Goal: Navigation & Orientation: Find specific page/section

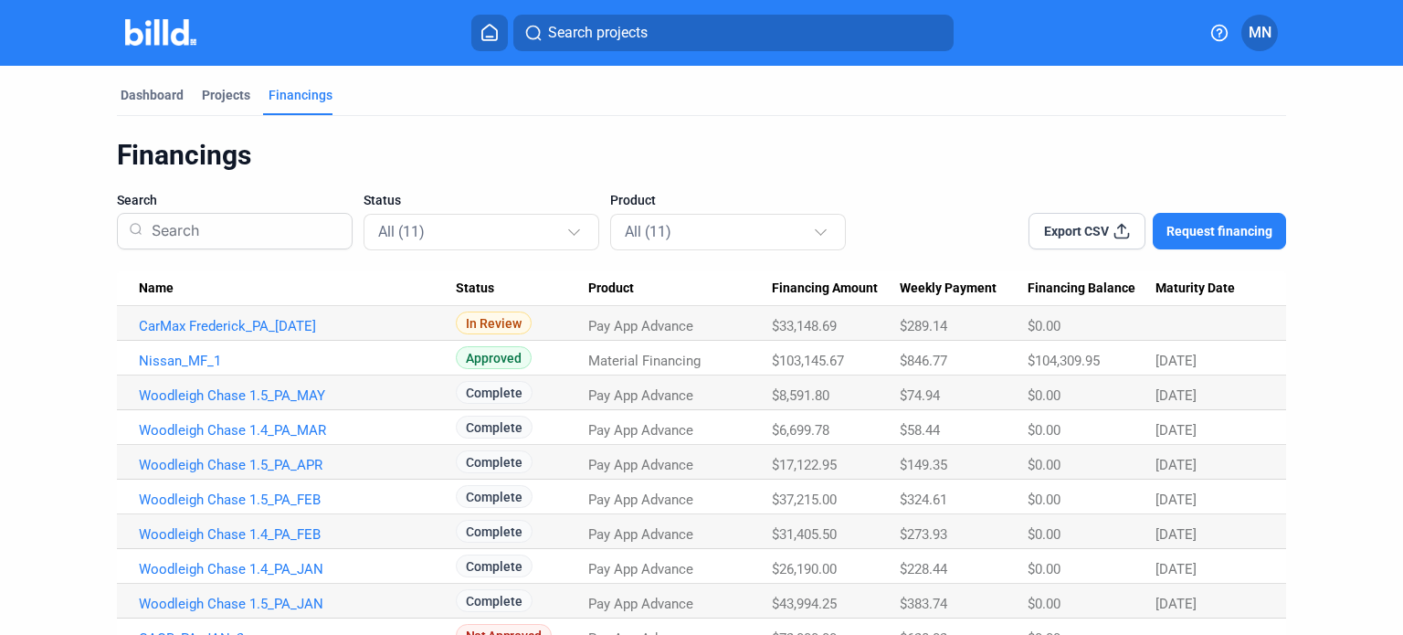
drag, startPoint x: 492, startPoint y: 28, endPoint x: 567, endPoint y: 60, distance: 81.5
click at [492, 28] on icon at bounding box center [490, 32] width 18 height 17
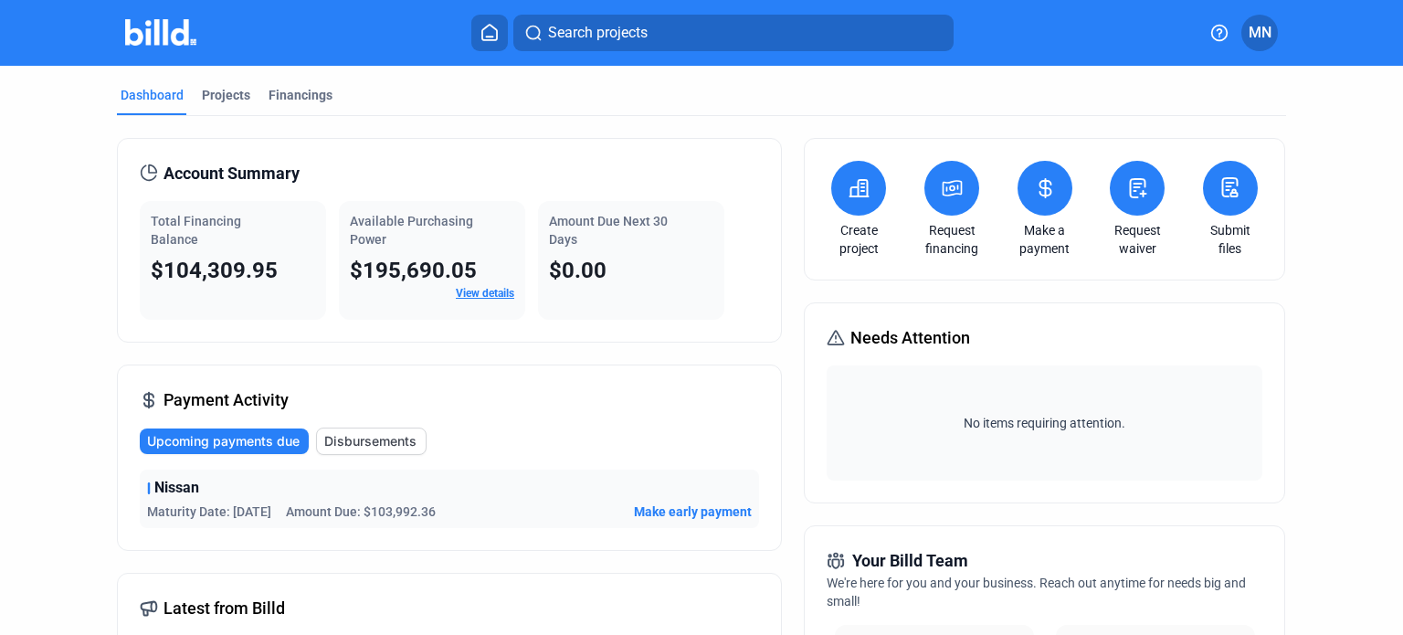
drag, startPoint x: 681, startPoint y: 271, endPoint x: 127, endPoint y: 167, distance: 563.4
click at [127, 167] on div "Account Summary Total Financing Balance $104,309.95 Available Purchasing Power …" at bounding box center [449, 240] width 665 height 205
click at [230, 95] on div "Projects" at bounding box center [226, 95] width 48 height 18
